Goal: Task Accomplishment & Management: Manage account settings

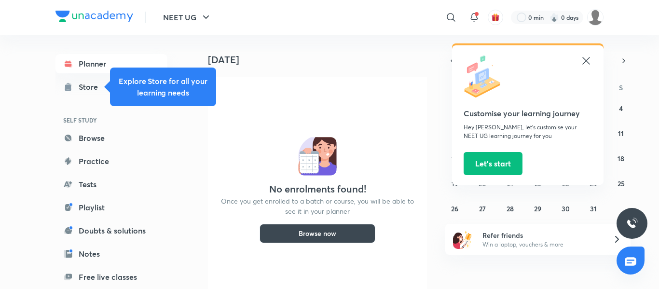
click at [588, 59] on icon at bounding box center [586, 61] width 12 height 12
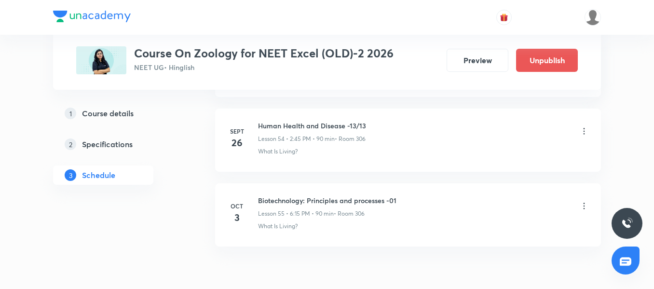
scroll to position [4594, 0]
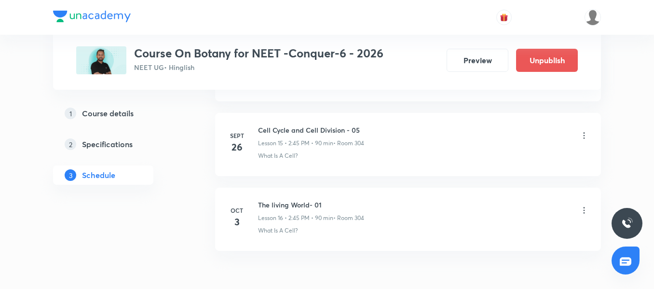
scroll to position [1680, 0]
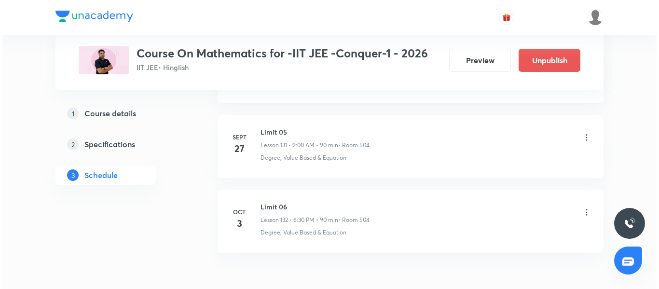
scroll to position [10351, 0]
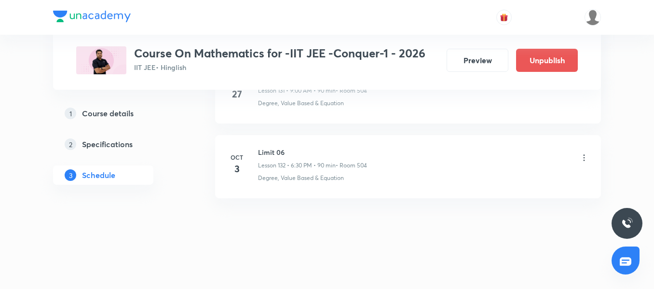
click at [585, 155] on icon at bounding box center [584, 158] width 10 height 10
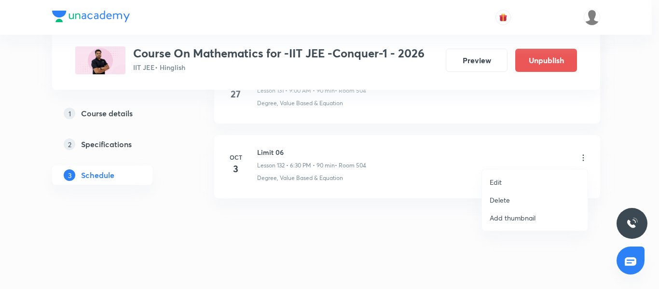
click at [517, 180] on li "Edit" at bounding box center [535, 182] width 106 height 18
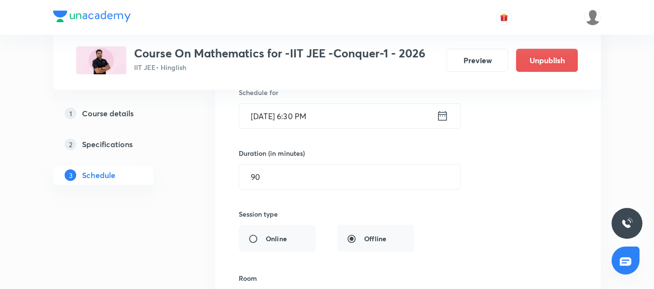
scroll to position [9941, 0]
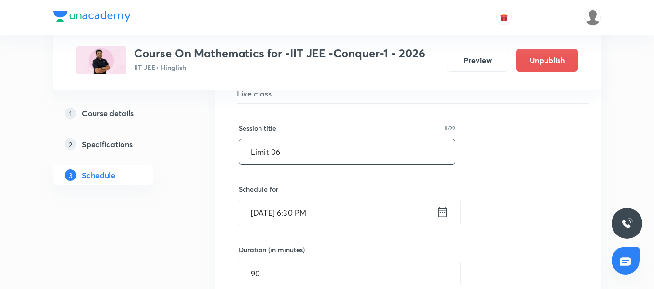
click at [307, 146] on input "Limit 06" at bounding box center [347, 151] width 216 height 25
paste input "Continuity"
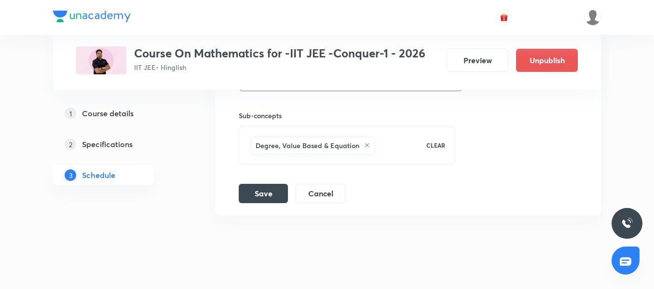
scroll to position [10279, 0]
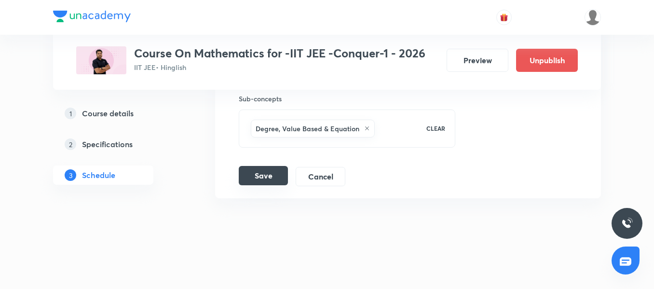
type input "Continuity 01"
click at [249, 175] on button "Save" at bounding box center [263, 175] width 49 height 19
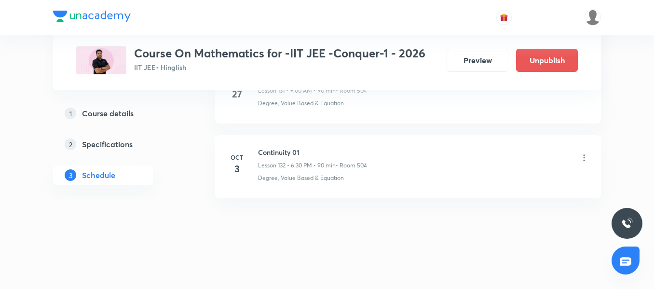
scroll to position [9908, 0]
